Goal: Task Accomplishment & Management: Complete application form

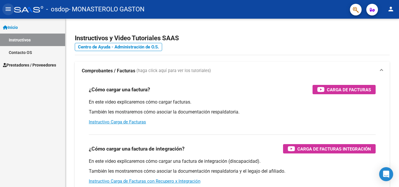
click at [8, 9] on mat-icon "menu" at bounding box center [8, 9] width 7 height 7
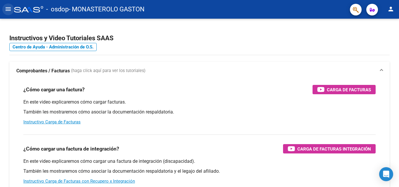
click at [7, 9] on mat-icon "menu" at bounding box center [8, 9] width 7 height 7
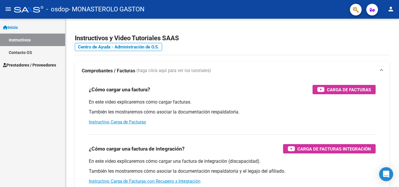
click at [30, 65] on span "Prestadores / Proveedores" at bounding box center [29, 65] width 53 height 6
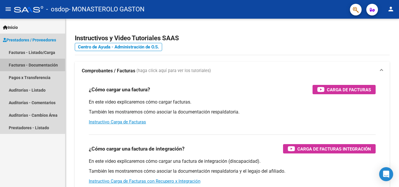
click at [30, 65] on link "Facturas - Documentación" at bounding box center [32, 65] width 65 height 13
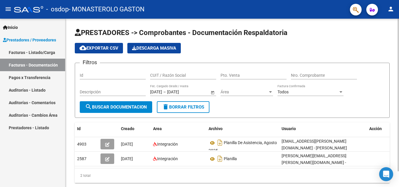
click at [399, 37] on div at bounding box center [398, 95] width 1 height 153
click at [25, 51] on link "Facturas - Listado/Carga" at bounding box center [32, 52] width 65 height 13
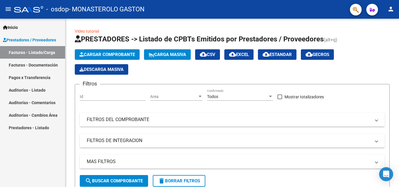
click at [30, 77] on link "Pagos x Transferencia" at bounding box center [32, 77] width 65 height 13
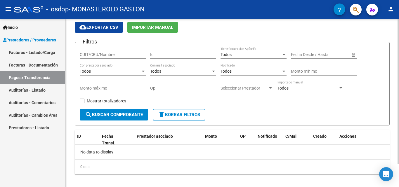
scroll to position [27, 0]
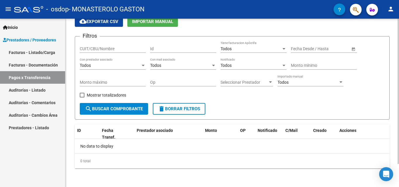
click at [399, 101] on div at bounding box center [398, 115] width 1 height 146
click at [111, 109] on span "search Buscar Comprobante" at bounding box center [114, 108] width 58 height 5
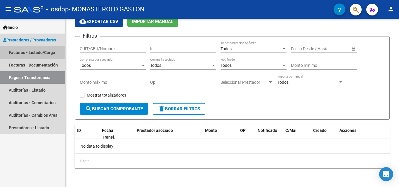
click at [28, 53] on link "Facturas - Listado/Carga" at bounding box center [32, 52] width 65 height 13
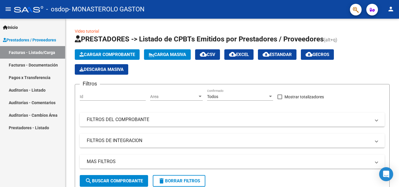
click at [5, 7] on mat-icon "menu" at bounding box center [8, 9] width 7 height 7
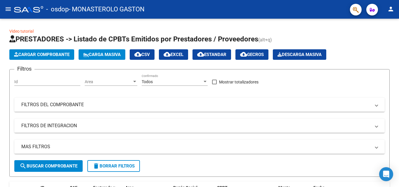
click at [9, 8] on mat-icon "menu" at bounding box center [8, 9] width 7 height 7
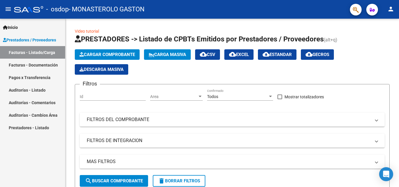
click at [30, 64] on link "Facturas - Documentación" at bounding box center [32, 65] width 65 height 13
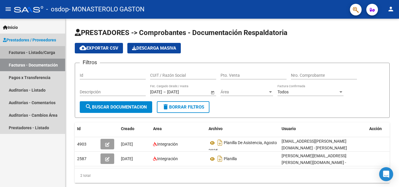
click at [30, 52] on link "Facturas - Listado/Carga" at bounding box center [32, 52] width 65 height 13
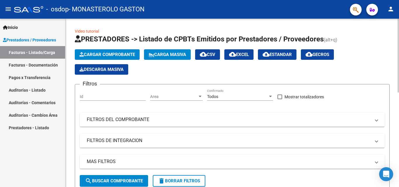
click at [111, 54] on span "Cargar Comprobante" at bounding box center [107, 54] width 56 height 5
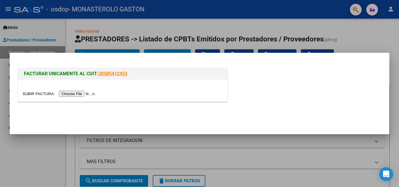
click at [38, 156] on div at bounding box center [199, 93] width 399 height 187
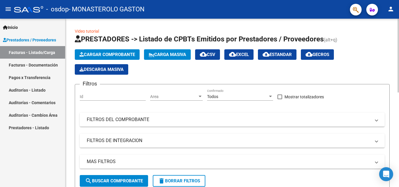
click at [399, 32] on div at bounding box center [398, 56] width 1 height 74
